Goal: Transaction & Acquisition: Purchase product/service

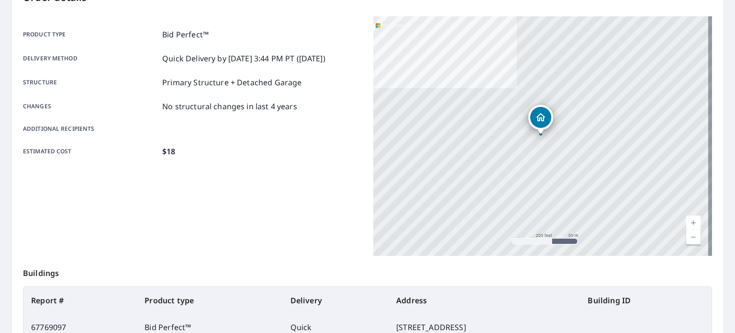
scroll to position [38, 0]
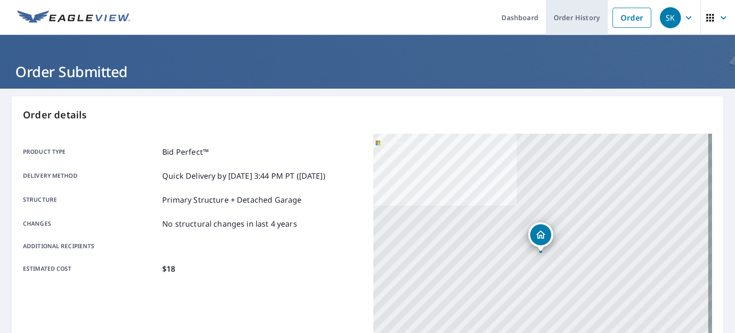
click at [565, 22] on link "Order History" at bounding box center [577, 17] width 62 height 35
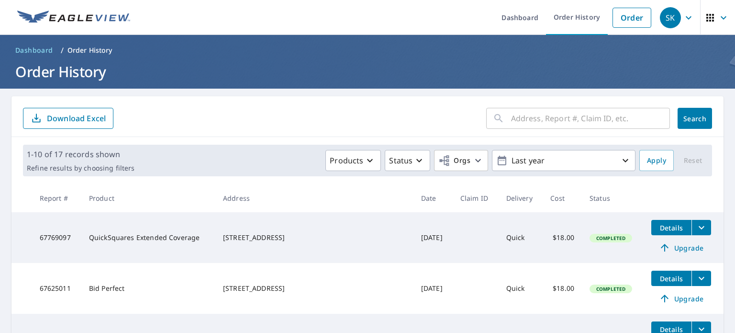
scroll to position [96, 0]
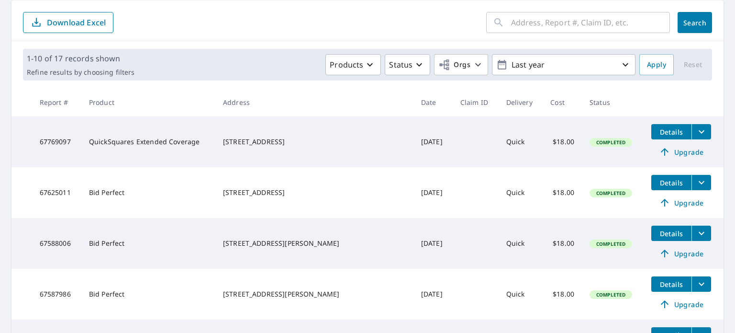
click at [699, 130] on icon "filesDropdownBtn-67769097" at bounding box center [702, 131] width 6 height 3
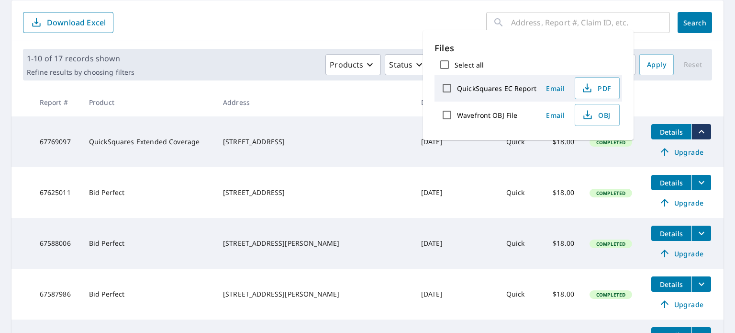
click at [696, 130] on icon "filesDropdownBtn-67769097" at bounding box center [701, 131] width 11 height 11
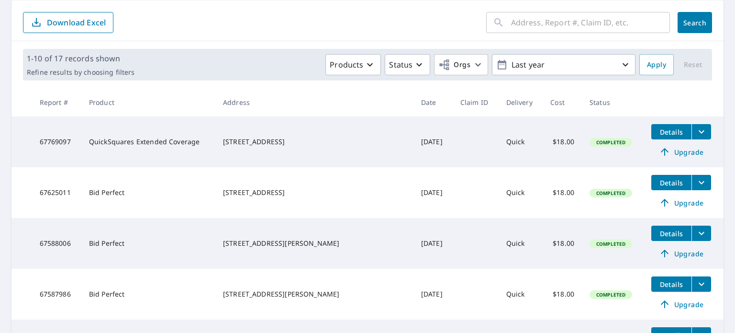
click at [681, 190] on td "Details Upgrade" at bounding box center [684, 192] width 80 height 51
click at [696, 179] on icon "filesDropdownBtn-67625011" at bounding box center [701, 182] width 11 height 11
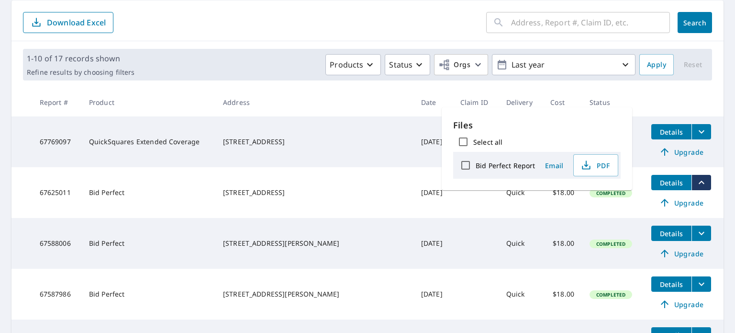
click at [696, 179] on icon "filesDropdownBtn-67625011" at bounding box center [701, 182] width 11 height 11
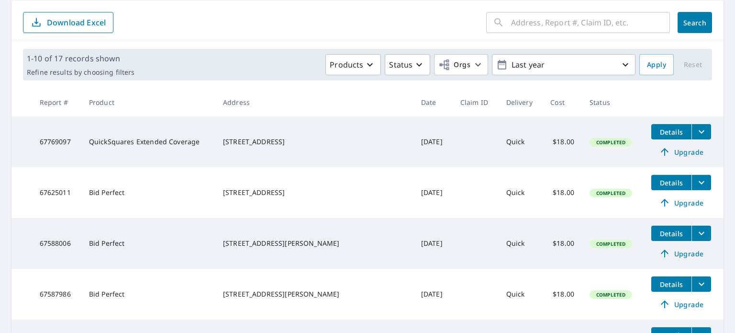
click at [696, 134] on icon "filesDropdownBtn-67769097" at bounding box center [701, 131] width 11 height 11
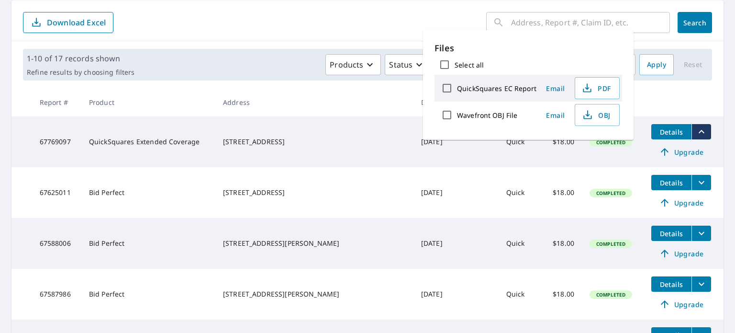
click at [667, 101] on th at bounding box center [684, 102] width 80 height 28
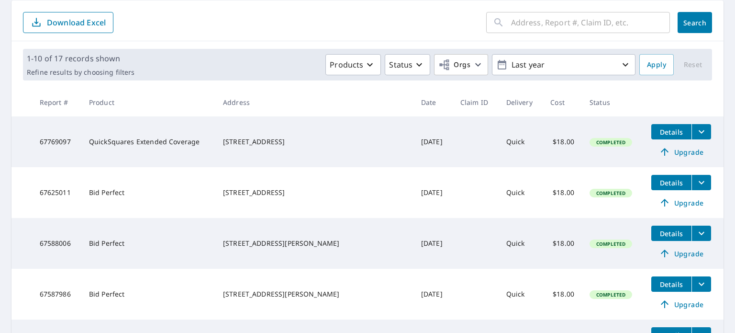
click at [657, 129] on span "Details" at bounding box center [671, 131] width 29 height 9
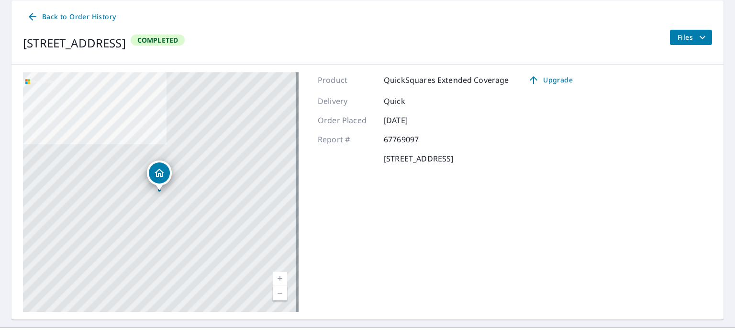
click at [545, 98] on div "Delivery Quick" at bounding box center [449, 100] width 263 height 11
click at [547, 78] on span "Upgrade" at bounding box center [550, 79] width 48 height 11
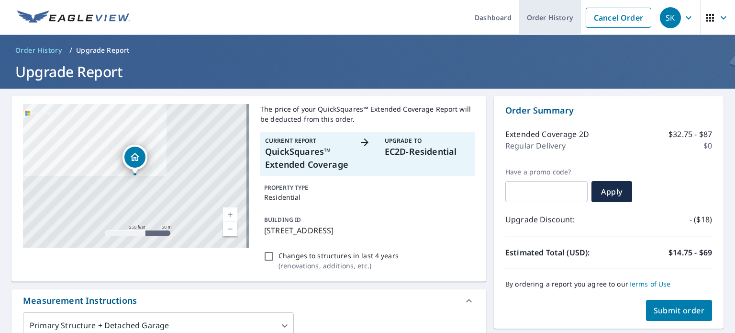
click at [535, 21] on link "Order History" at bounding box center [550, 17] width 62 height 35
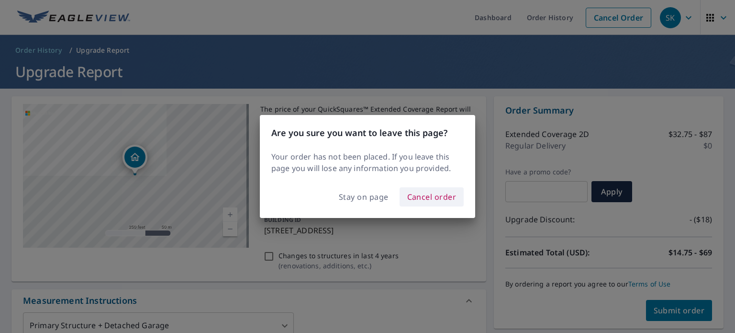
click at [420, 196] on span "Cancel order" at bounding box center [431, 196] width 49 height 13
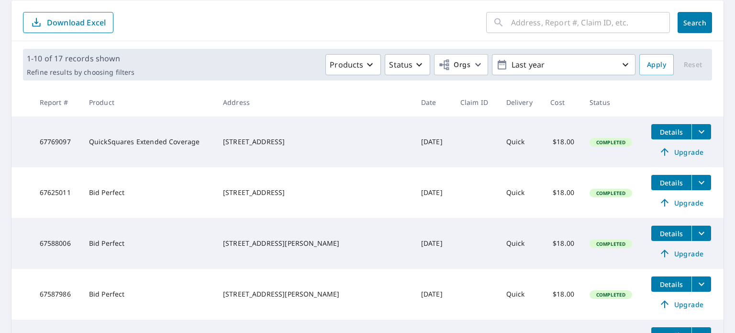
scroll to position [144, 0]
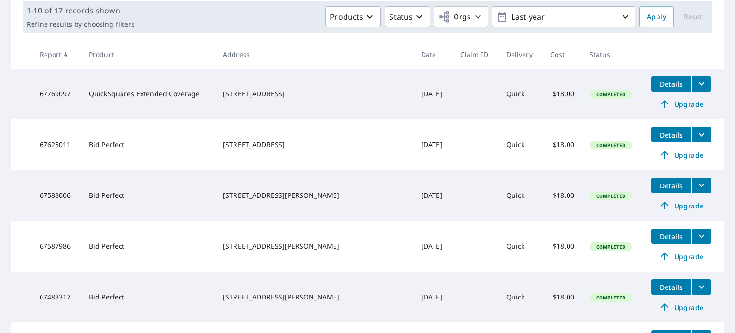
click at [666, 103] on span "Upgrade" at bounding box center [681, 103] width 48 height 11
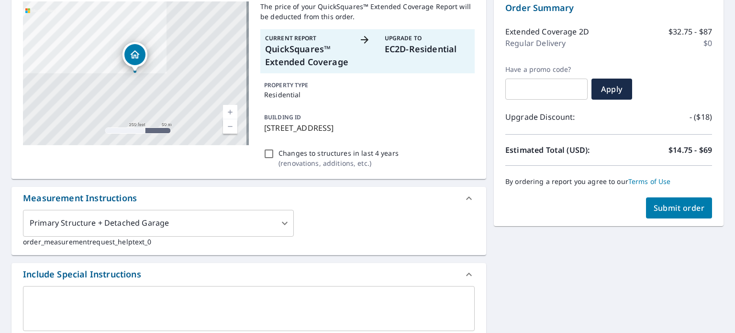
scroll to position [144, 0]
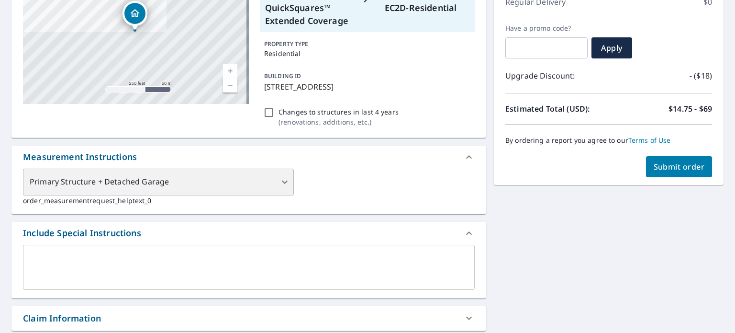
click at [215, 177] on div "Primary Structure + Detached Garage" at bounding box center [158, 181] width 271 height 27
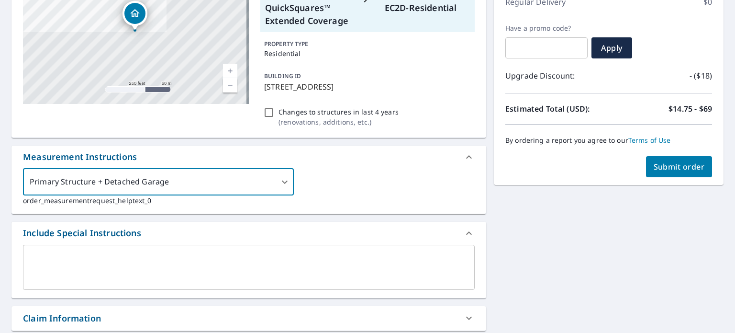
click at [269, 255] on textarea at bounding box center [249, 266] width 438 height 27
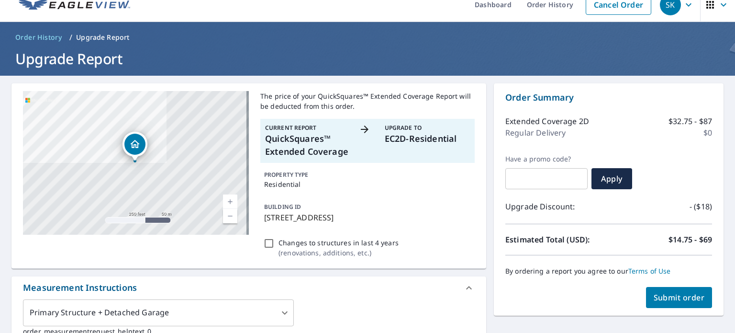
scroll to position [0, 0]
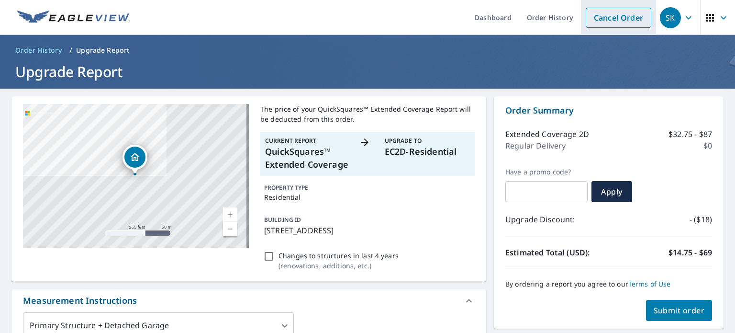
click at [619, 17] on link "Cancel Order" at bounding box center [619, 18] width 66 height 20
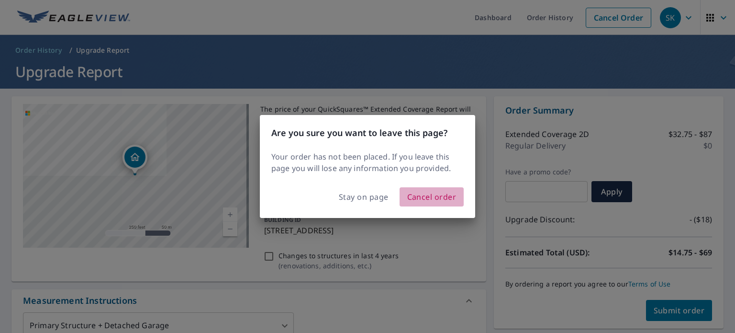
click at [445, 201] on span "Cancel order" at bounding box center [431, 196] width 49 height 13
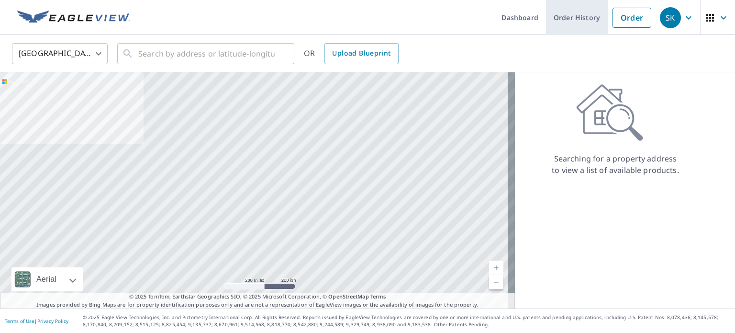
click at [579, 19] on link "Order History" at bounding box center [577, 17] width 62 height 35
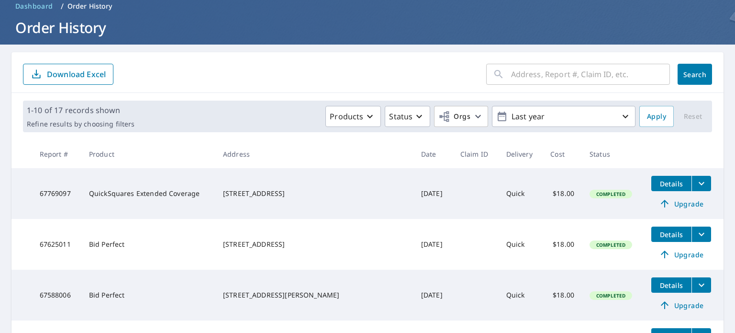
scroll to position [96, 0]
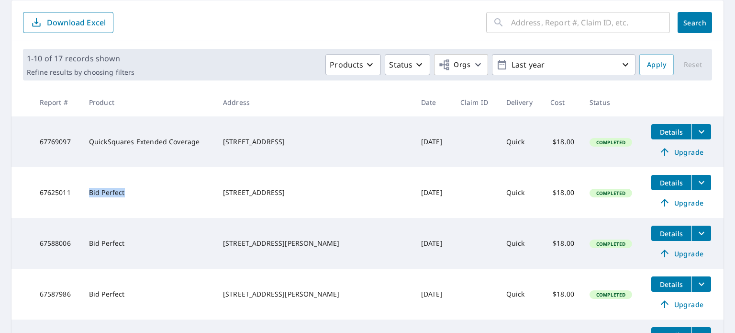
drag, startPoint x: 138, startPoint y: 192, endPoint x: 98, endPoint y: 195, distance: 39.8
click at [98, 195] on td "Bid Perfect" at bounding box center [148, 192] width 134 height 51
copy td "Bid Perfect"
click at [155, 195] on td "Bid Perfect" at bounding box center [148, 192] width 134 height 51
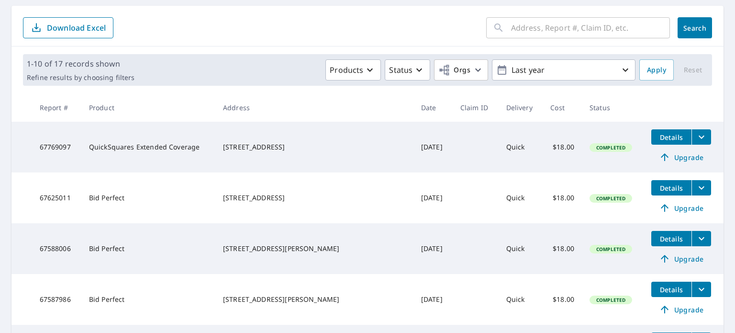
scroll to position [96, 0]
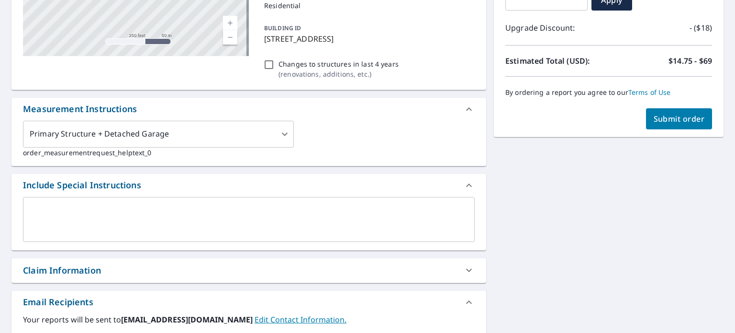
scroll to position [239, 0]
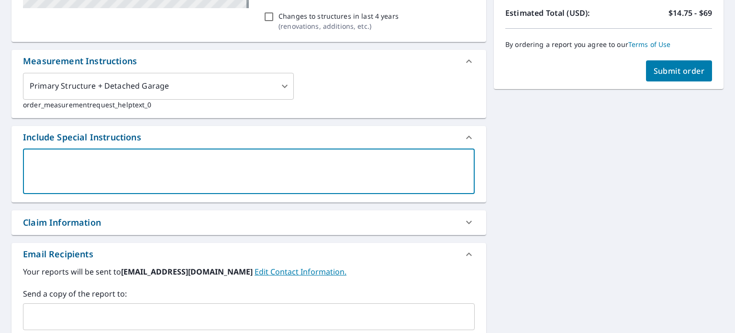
click at [163, 163] on textarea at bounding box center [249, 170] width 438 height 27
paste textarea "Bid Perfect"
type textarea "Bid Perfect"
type textarea "x"
type textarea "Bid Perfect"
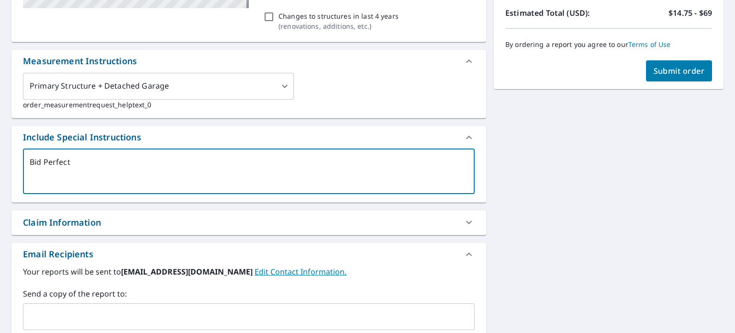
type textarea "x"
type textarea "Bid Perfect i"
type textarea "x"
type textarea "Bid Perfect is"
type textarea "x"
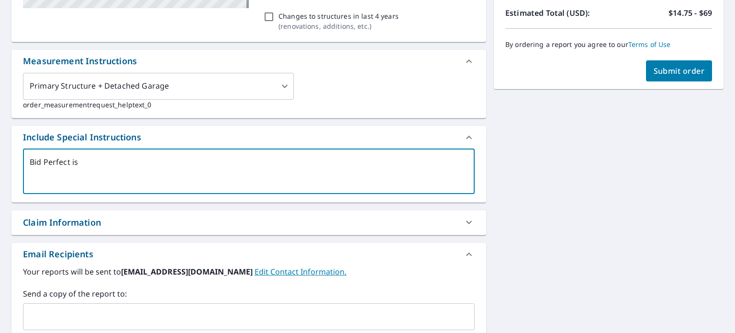
type textarea "Bid Perfect is"
type textarea "x"
type textarea "Bid Perfect is w"
type textarea "x"
type textarea "Bid Perfect is wha"
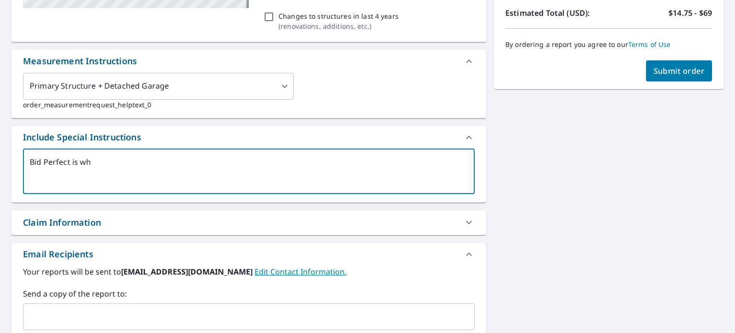
type textarea "x"
type textarea "Bid Perfect is what"
type textarea "x"
type textarea "Bid Perfect is what"
type textarea "x"
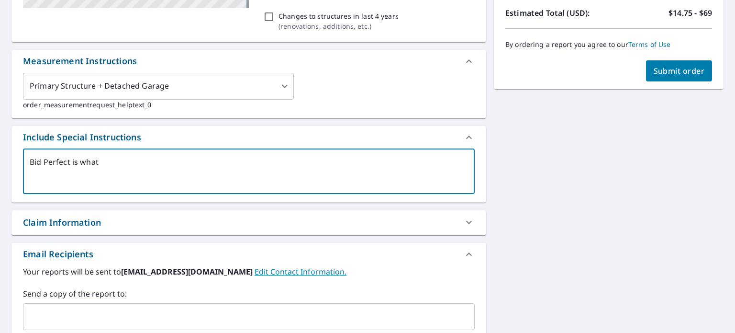
type textarea "Bid Perfect is what w"
type textarea "x"
type textarea "Bid Perfect is what we"
type textarea "x"
type textarea "Bid Perfect is what we"
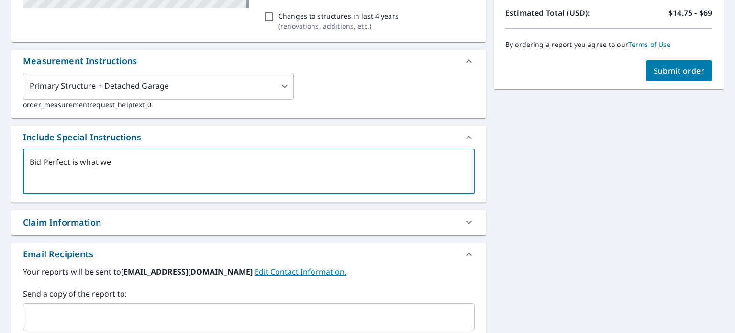
type textarea "x"
type textarea "Bid Perfect is what we a"
type textarea "x"
type textarea "Bid Perfect is what we ar"
type textarea "x"
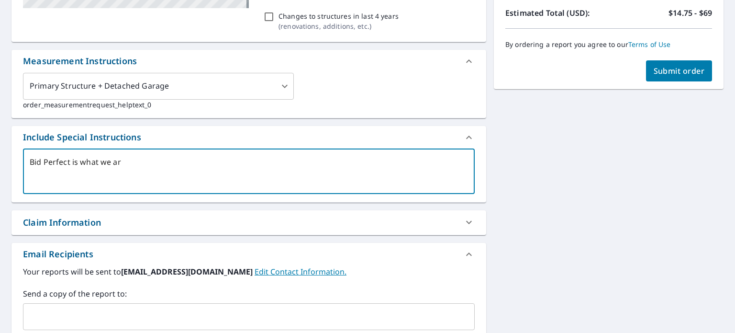
type textarea "Bid Perfect is what we are"
type textarea "x"
type textarea "Bid Perfect is what we are"
type textarea "x"
type textarea "Bid Perfect is what we are l"
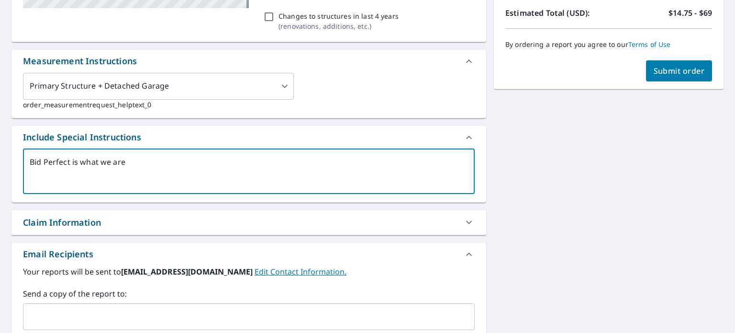
type textarea "x"
type textarea "Bid Perfect is what we are lo"
type textarea "x"
type textarea "Bid Perfect is what we are loo"
type textarea "x"
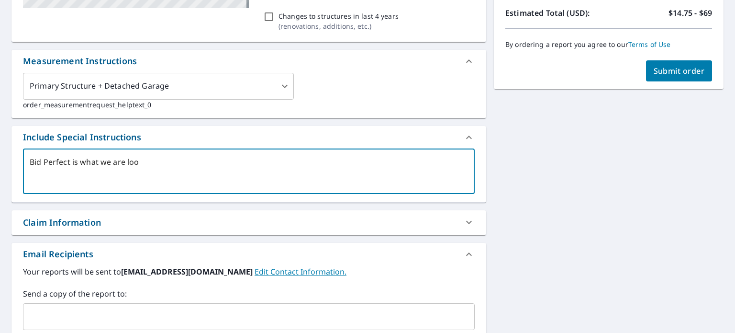
type textarea "Bid Perfect is what we are look"
type textarea "x"
type textarea "Bid Perfect is what we are looki"
type textarea "x"
type textarea "Bid Perfect is what we are lookin"
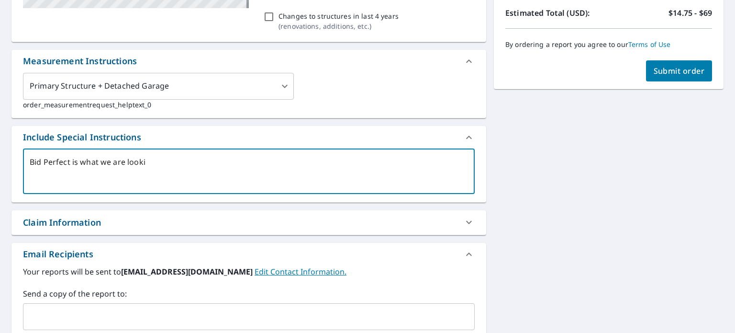
type textarea "x"
type textarea "Bid Perfect is what we are looking"
type textarea "x"
type textarea "Bid Perfect is what we are looking"
type textarea "x"
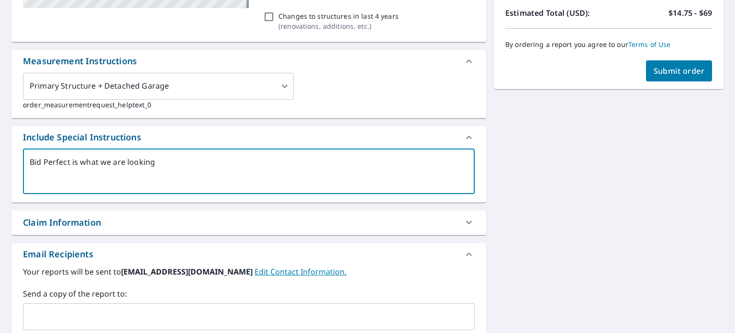
type textarea "Bid Perfect is what we are looking f"
type textarea "x"
type textarea "Bid Perfect is what we are looking fo"
type textarea "x"
type textarea "Bid Perfect is what we are looking for"
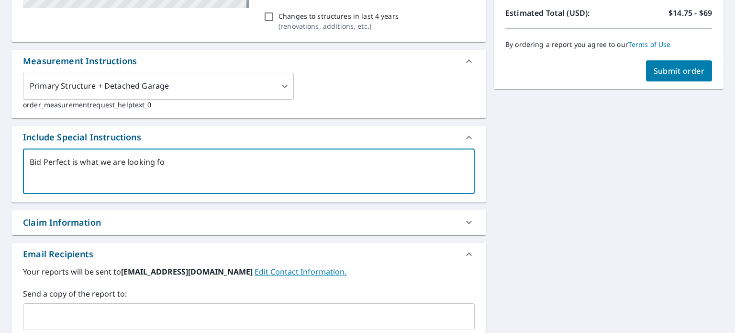
type textarea "x"
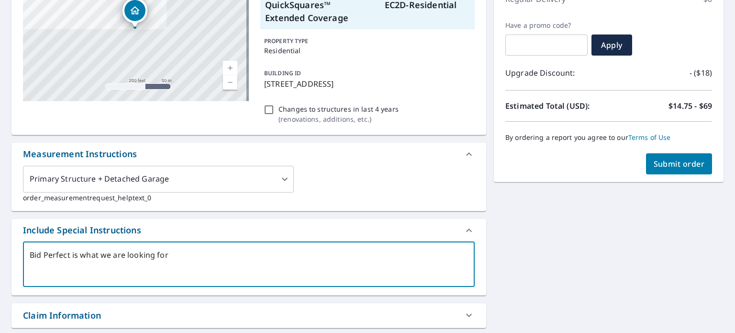
scroll to position [84, 0]
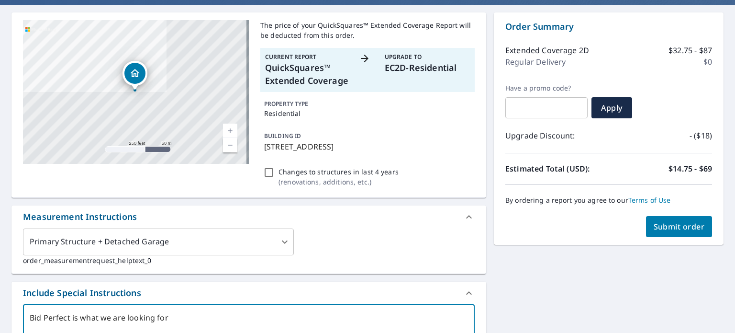
type textarea "Bid Perfect is what we are looking for"
click at [692, 224] on span "Submit order" at bounding box center [679, 226] width 51 height 11
type textarea "x"
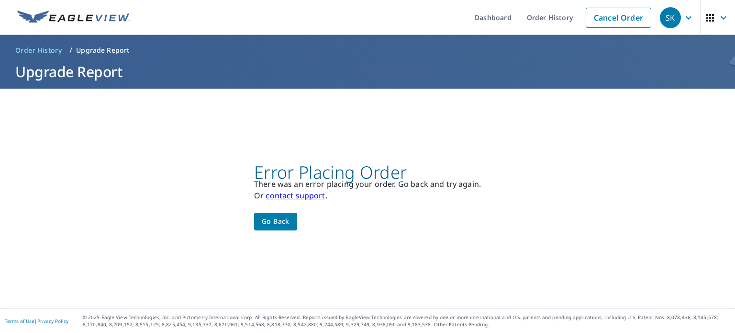
scroll to position [0, 0]
click at [276, 220] on span "Go back" at bounding box center [276, 221] width 28 height 12
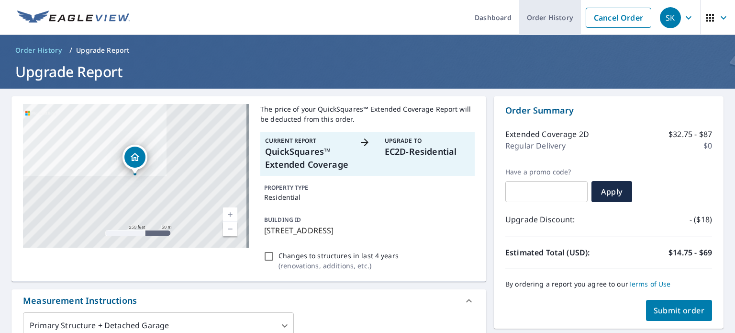
click at [535, 19] on link "Order History" at bounding box center [550, 17] width 62 height 35
type textarea "x"
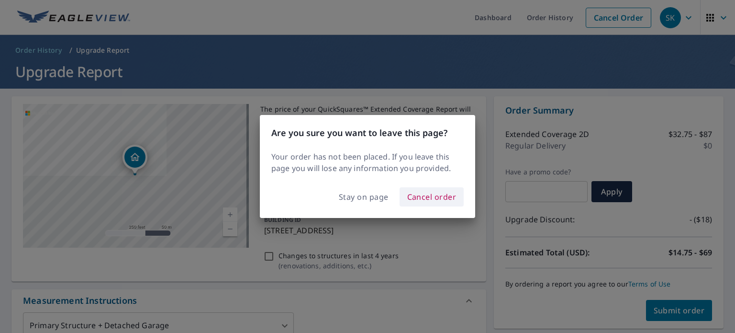
click at [433, 196] on span "Cancel order" at bounding box center [431, 196] width 49 height 13
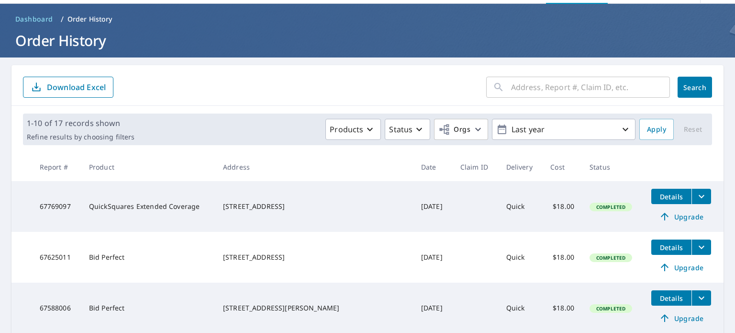
scroll to position [42, 0]
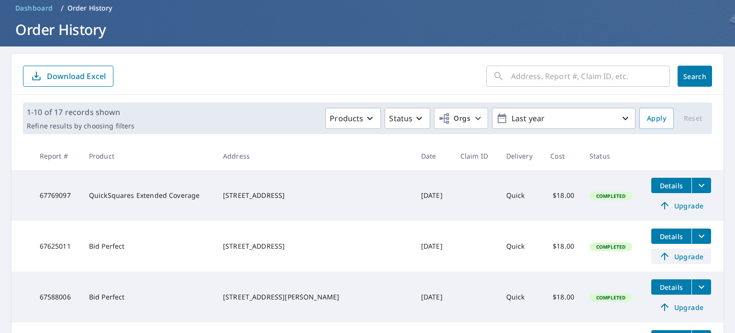
click at [657, 257] on span "Upgrade" at bounding box center [681, 255] width 48 height 11
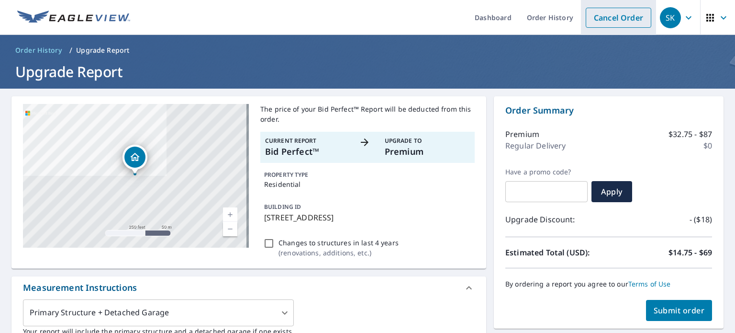
click at [612, 19] on link "Cancel Order" at bounding box center [619, 18] width 66 height 20
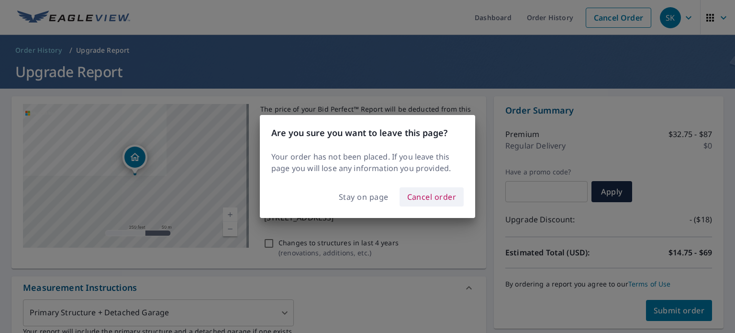
click at [422, 201] on span "Cancel order" at bounding box center [431, 196] width 49 height 13
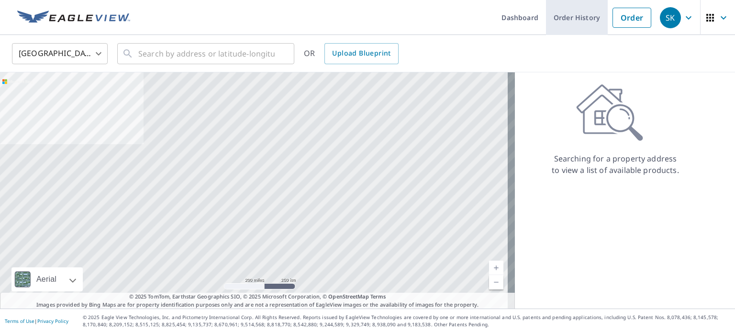
click at [581, 16] on link "Order History" at bounding box center [577, 17] width 62 height 35
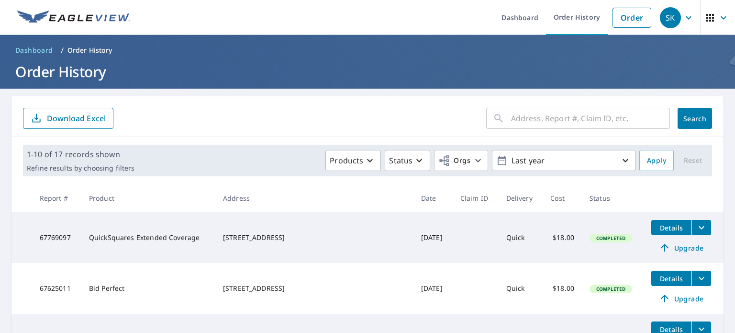
click at [666, 227] on span "Details" at bounding box center [671, 227] width 29 height 9
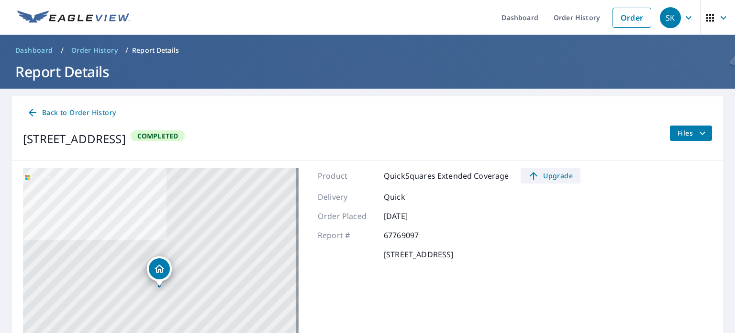
click at [552, 173] on span "Upgrade" at bounding box center [550, 175] width 48 height 11
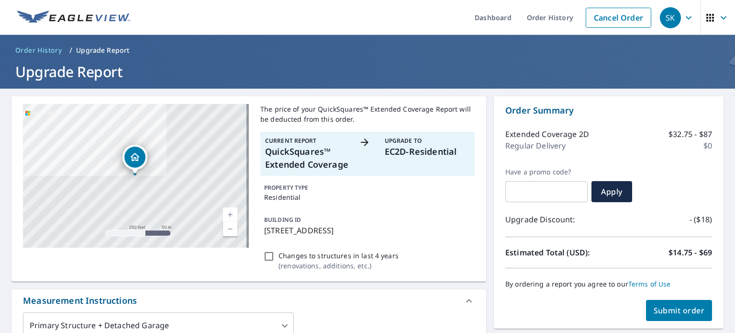
click at [369, 154] on div at bounding box center [367, 153] width 17 height 34
click at [362, 141] on icon at bounding box center [364, 141] width 11 height 11
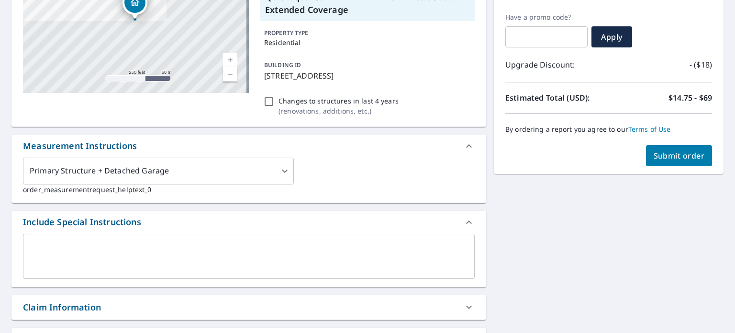
scroll to position [227, 0]
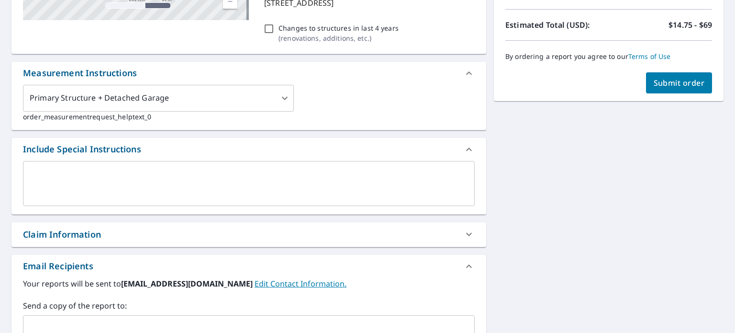
click at [112, 193] on textarea at bounding box center [249, 182] width 438 height 27
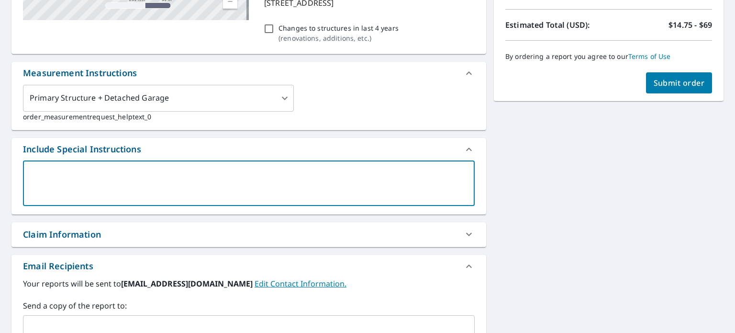
paste textarea "Bid Perfect"
type textarea "Bid Perfect"
type textarea "x"
type textarea "Bid Perfect"
type textarea "x"
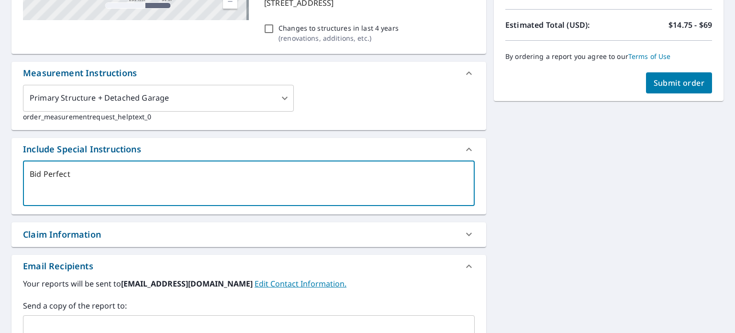
type textarea "Bid Perfect i"
type textarea "x"
type textarea "Bid Perfect is"
type textarea "x"
type textarea "Bid Perfect is"
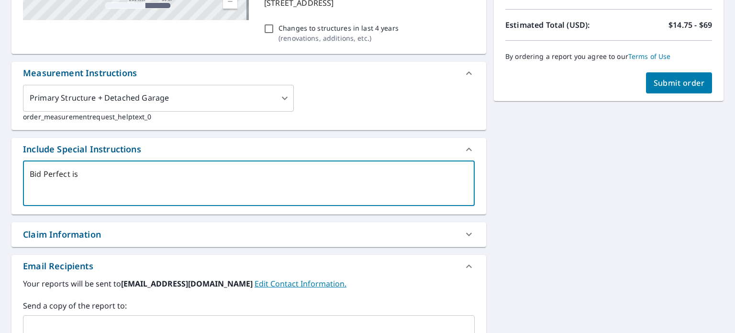
type textarea "x"
type textarea "Bid Perfect is w"
type textarea "x"
type textarea "Bid Perfect is wha"
type textarea "x"
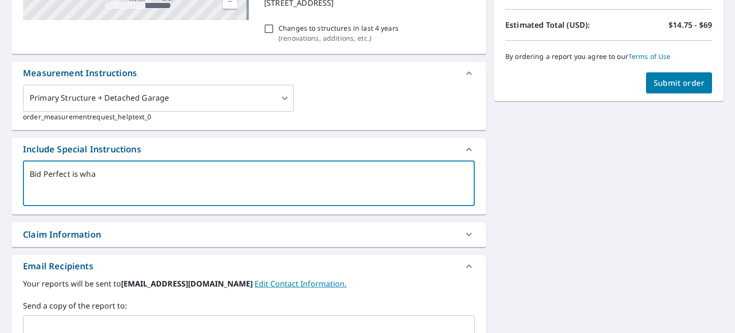
type textarea "Bid Perfect is what"
type textarea "x"
type textarea "Bid Perfect is what"
type textarea "x"
type textarea "Bid Perfect is what w"
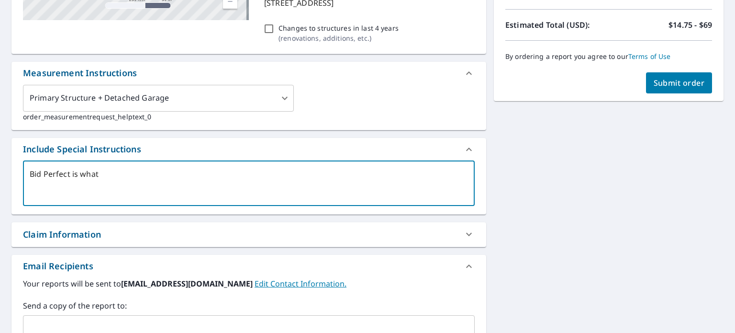
type textarea "x"
type textarea "Bid Perfect is what we"
type textarea "x"
type textarea "Bid Perfect is what we"
type textarea "x"
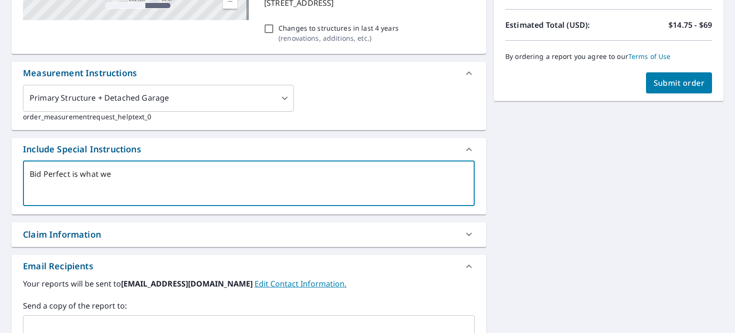
type textarea "Bid Perfect is what we n"
type textarea "x"
type textarea "Bid Perfect is what we ne"
type textarea "x"
type textarea "Bid Perfect is what we nee"
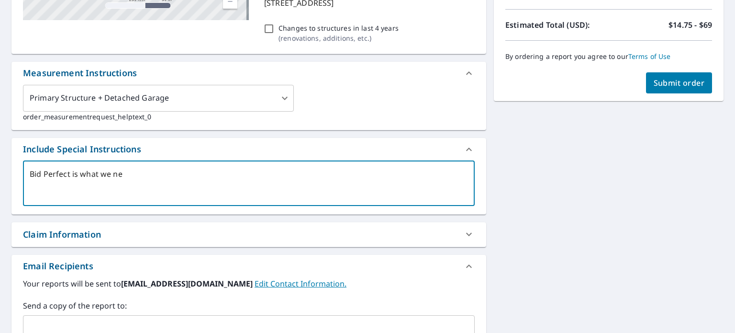
type textarea "x"
type textarea "Bid Perfect is what we need"
type textarea "x"
type textarea "Bid Perfect is what we neede"
type textarea "x"
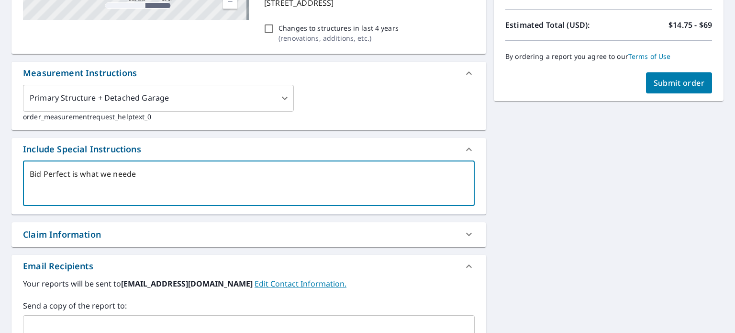
type textarea "Bid Perfect is what we needed"
type textarea "x"
type textarea "Bid Perfect is what we needed"
click at [664, 81] on span "Submit order" at bounding box center [679, 83] width 51 height 11
type textarea "x"
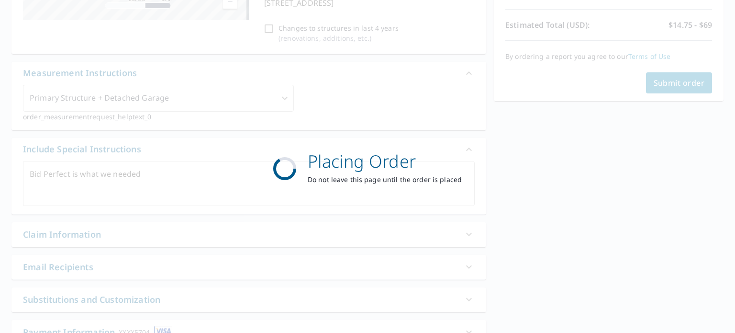
scroll to position [0, 0]
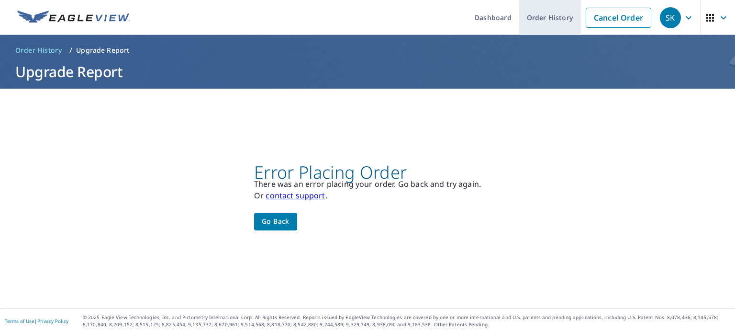
click at [539, 17] on link "Order History" at bounding box center [550, 17] width 62 height 35
